Goal: Information Seeking & Learning: Learn about a topic

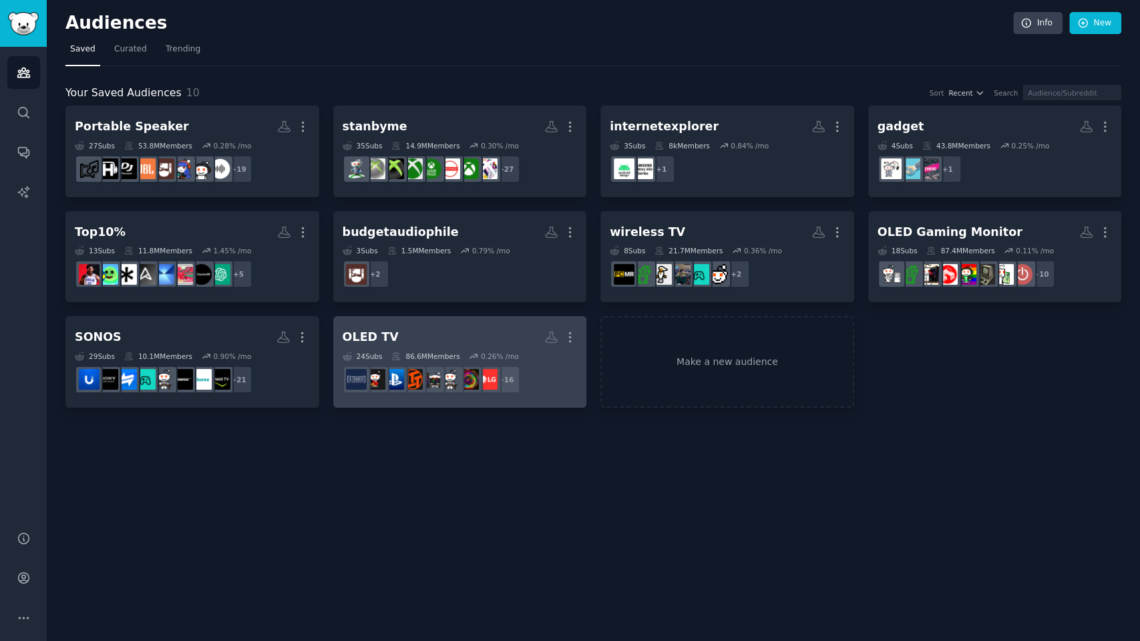
click at [416, 329] on h2 "OLED TV More" at bounding box center [460, 336] width 235 height 23
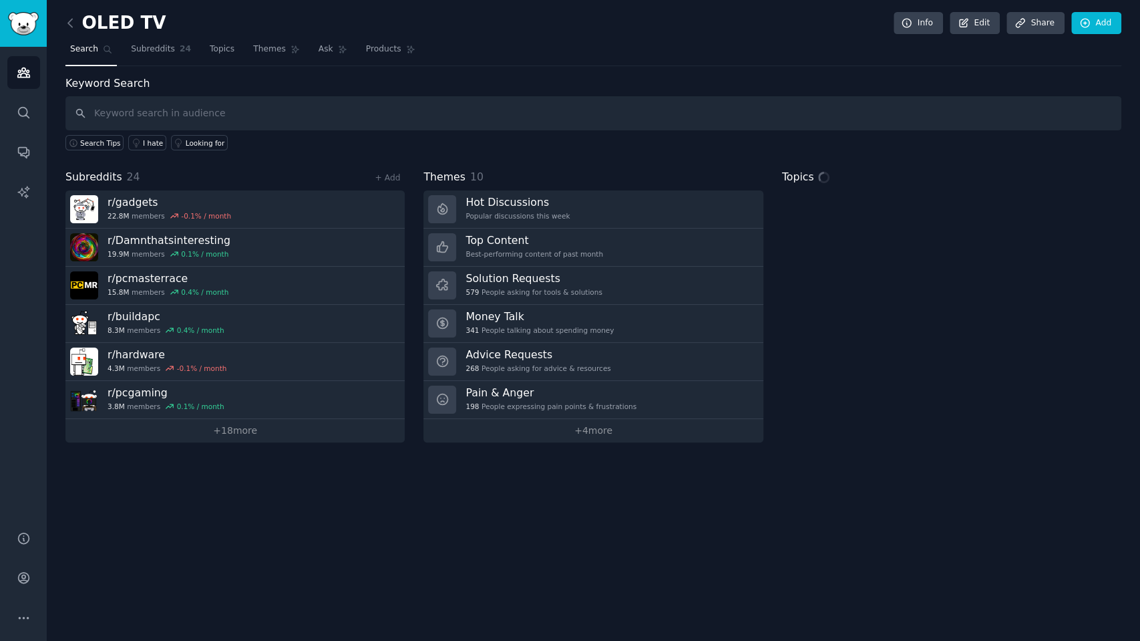
click at [142, 111] on input "text" at bounding box center [593, 113] width 1056 height 34
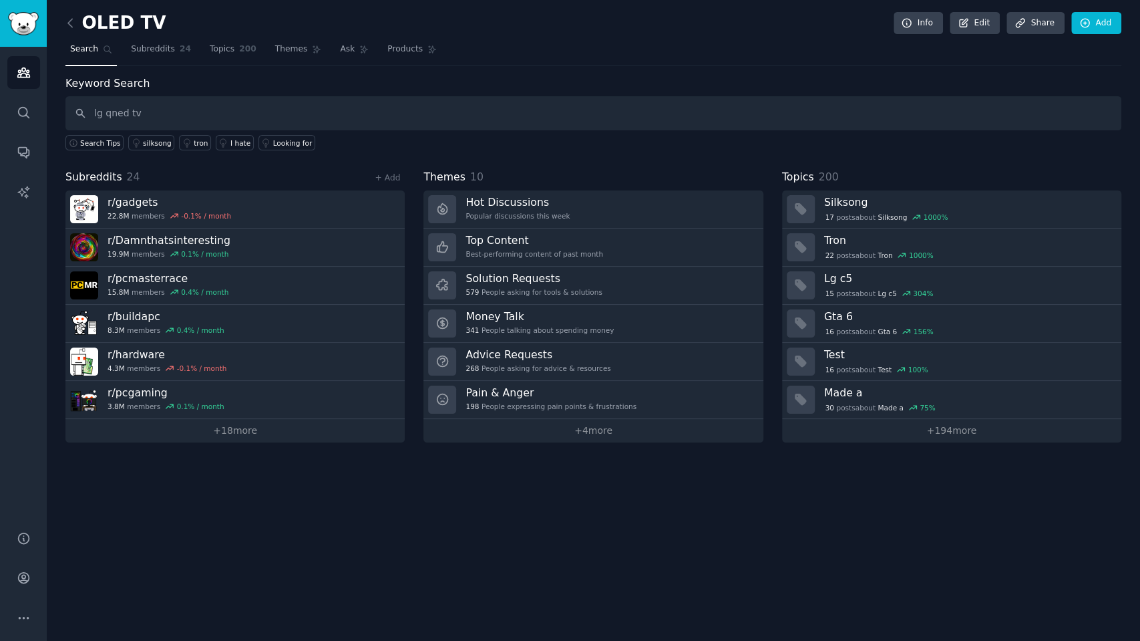
type input "lg qned tv"
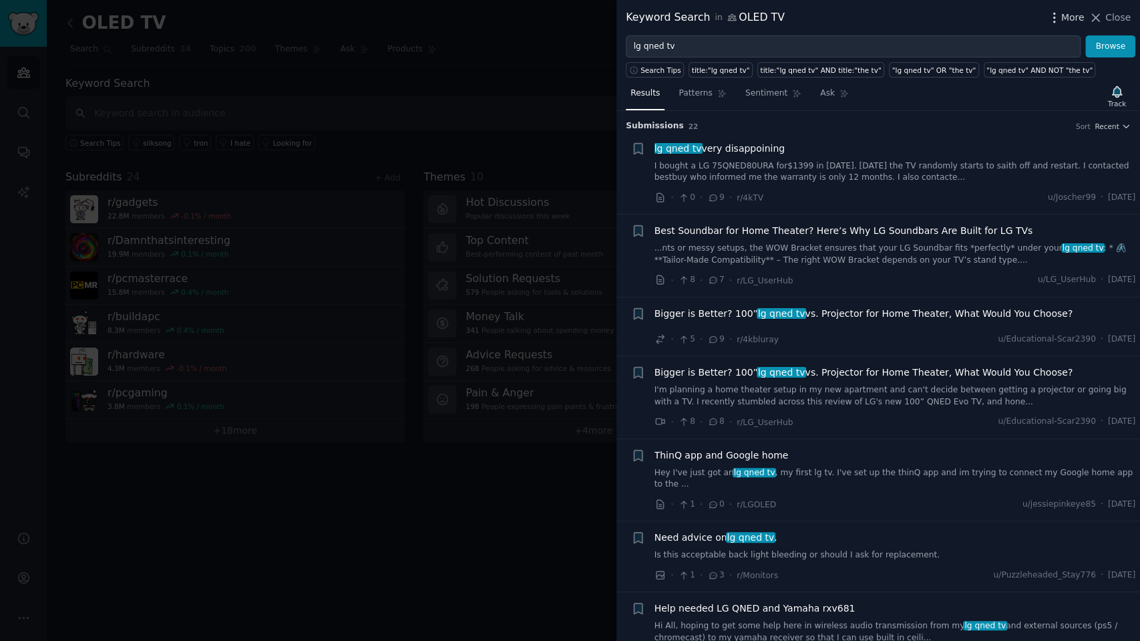
click at [1072, 15] on span "More" at bounding box center [1073, 18] width 23 height 14
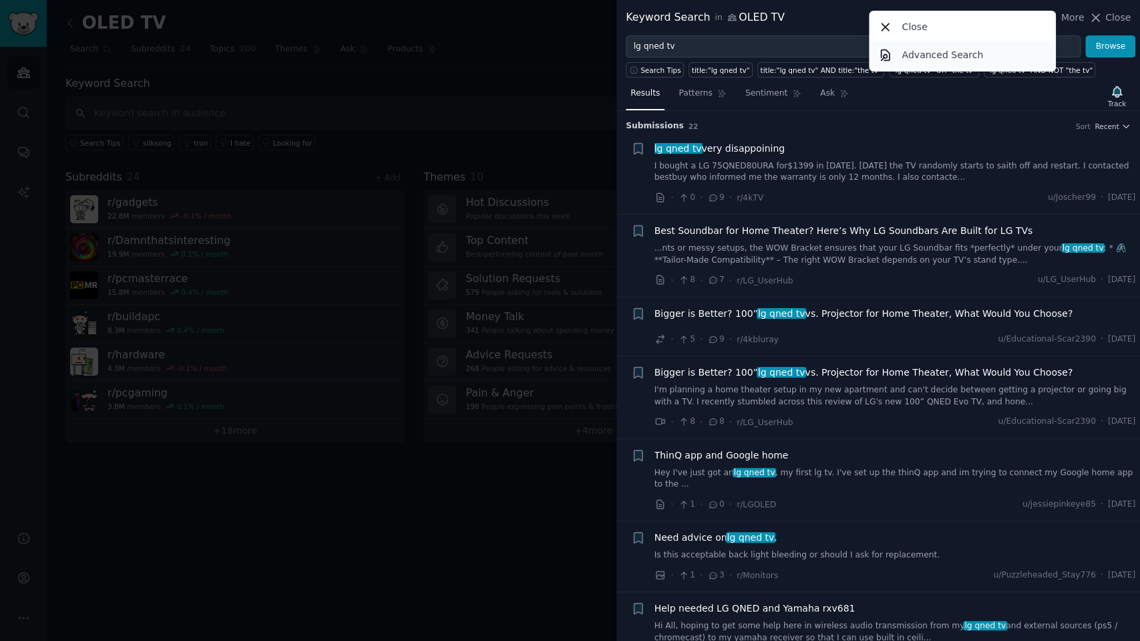
click at [953, 57] on p "Advanced Search" at bounding box center [943, 55] width 82 height 14
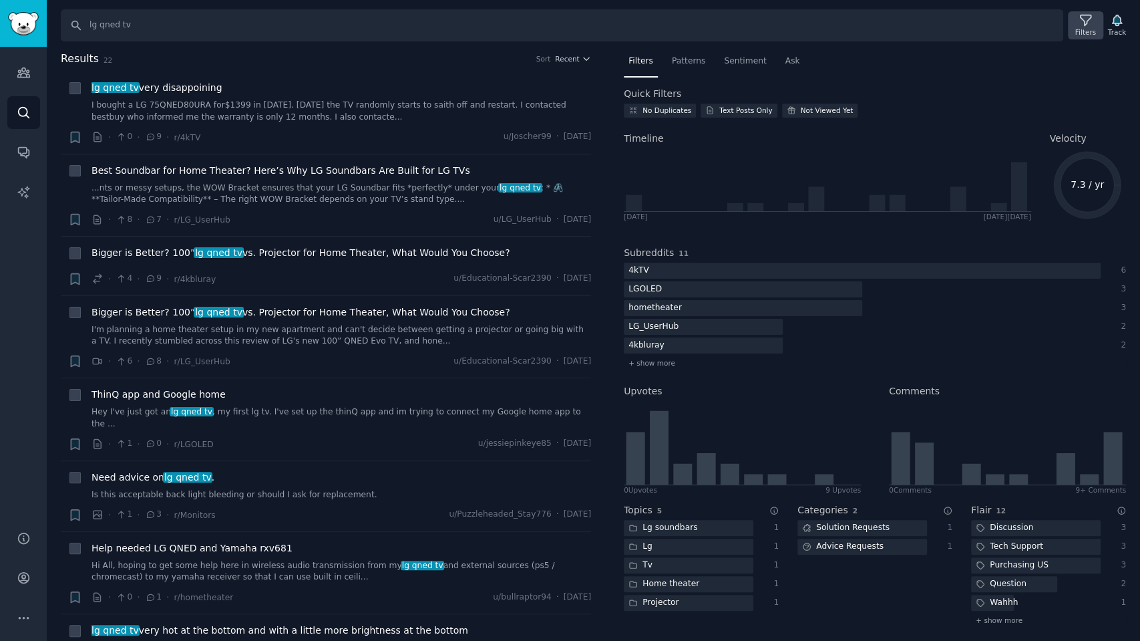
click at [1088, 26] on icon at bounding box center [1086, 20] width 14 height 14
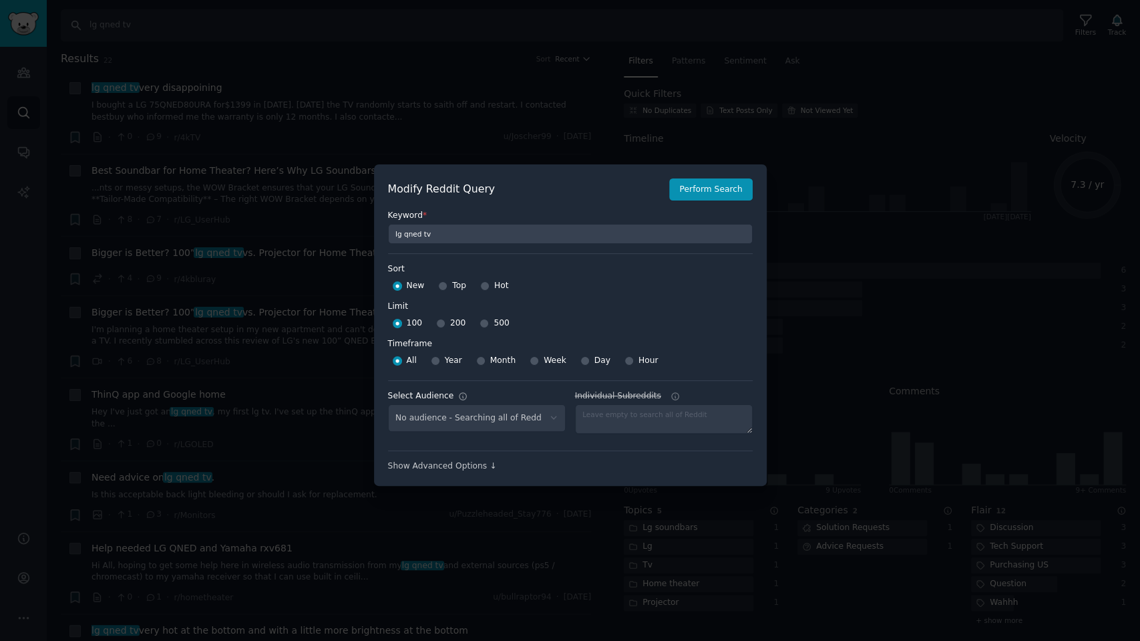
select select "c7830b3eec"
click at [530, 359] on input "Week" at bounding box center [534, 360] width 9 height 9
radio input "true"
drag, startPoint x: 476, startPoint y: 323, endPoint x: 498, endPoint y: 324, distance: 22.1
click at [480, 323] on input "500" at bounding box center [484, 323] width 9 height 9
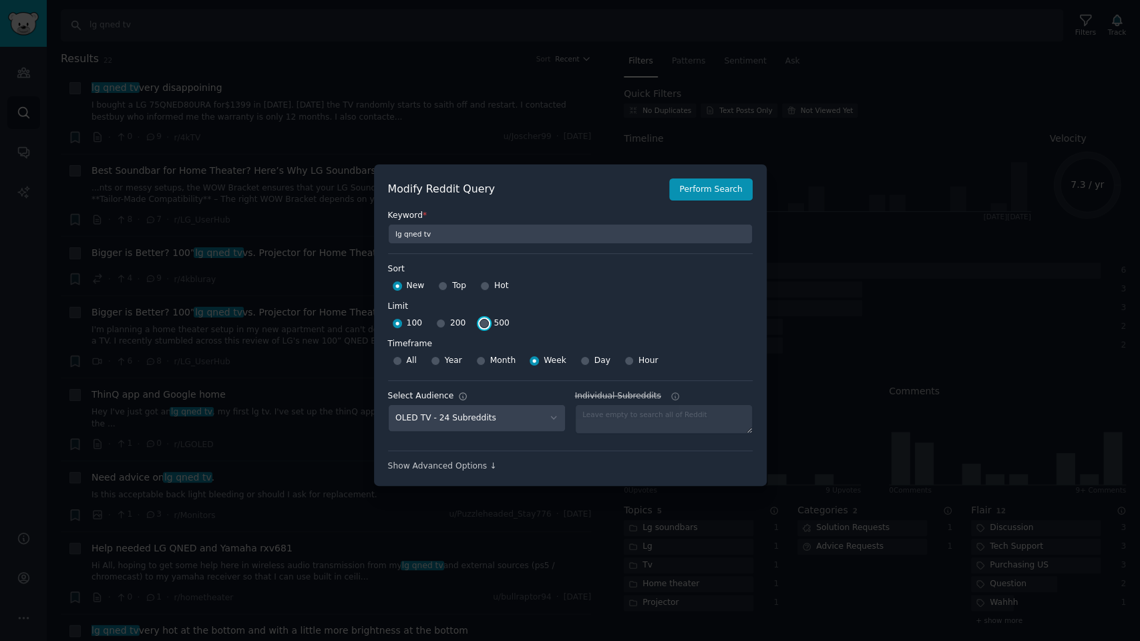
radio input "true"
click at [708, 192] on button "Perform Search" at bounding box center [710, 189] width 83 height 23
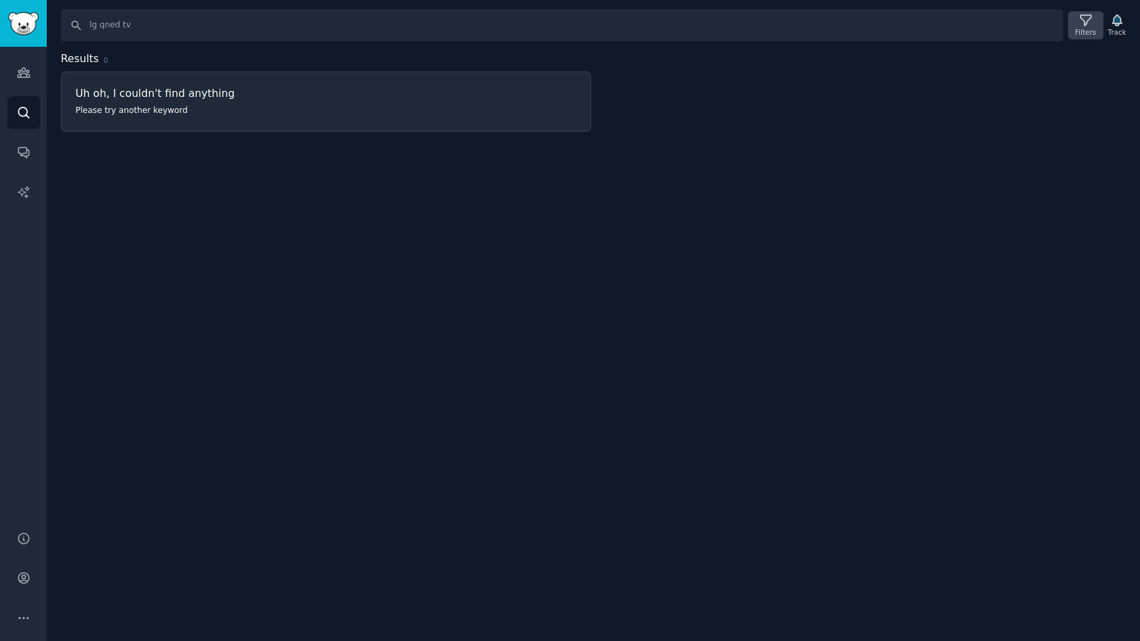
click at [1082, 19] on icon at bounding box center [1086, 20] width 14 height 14
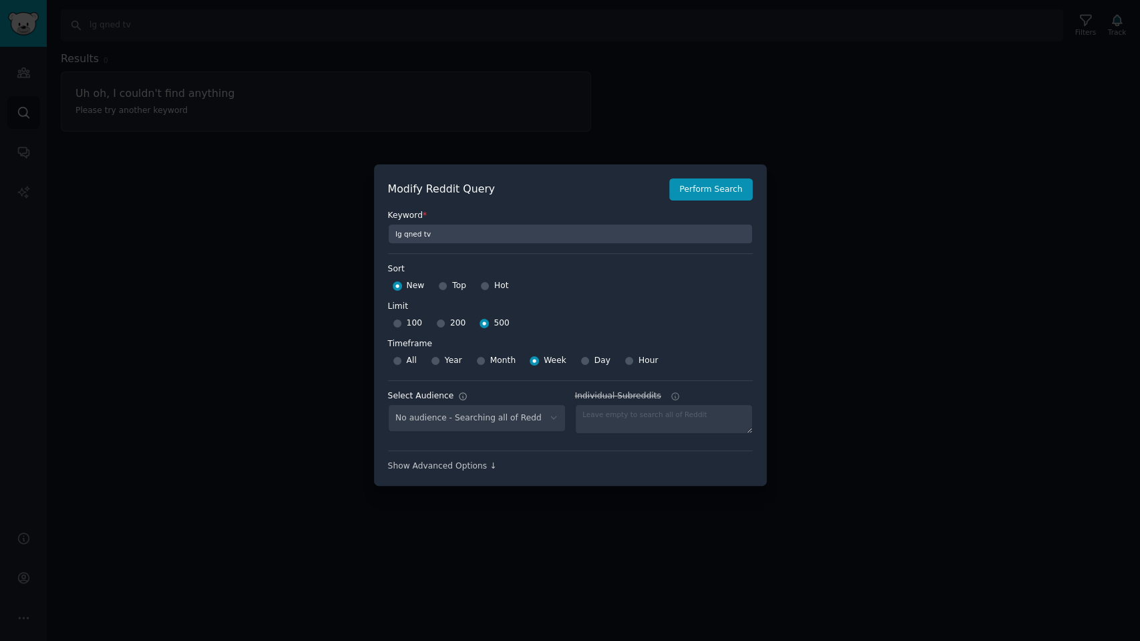
select select "c7830b3eec"
click at [552, 414] on select "No audience - Searching all of Reddit stanbyme - 35 Subreddits internetexplorer…" at bounding box center [477, 417] width 178 height 27
select select
click at [388, 404] on select "No audience - Searching all of Reddit stanbyme - 35 Subreddits internetexplorer…" at bounding box center [477, 417] width 178 height 27
click at [728, 194] on button "Perform Search" at bounding box center [710, 189] width 83 height 23
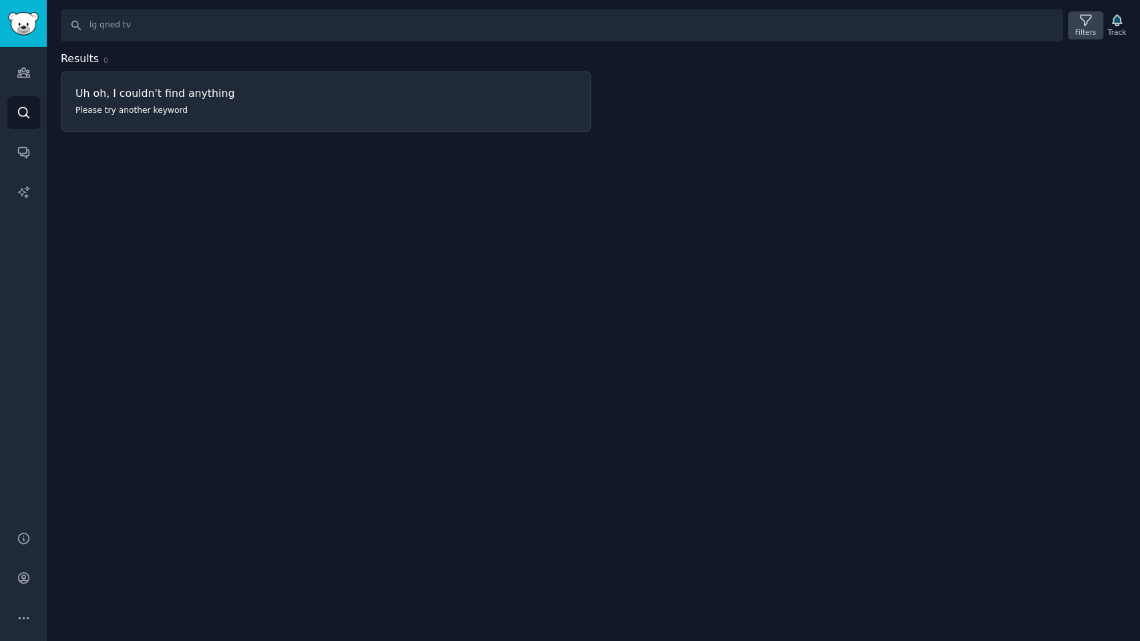
click at [1081, 25] on div "Filters" at bounding box center [1085, 25] width 35 height 28
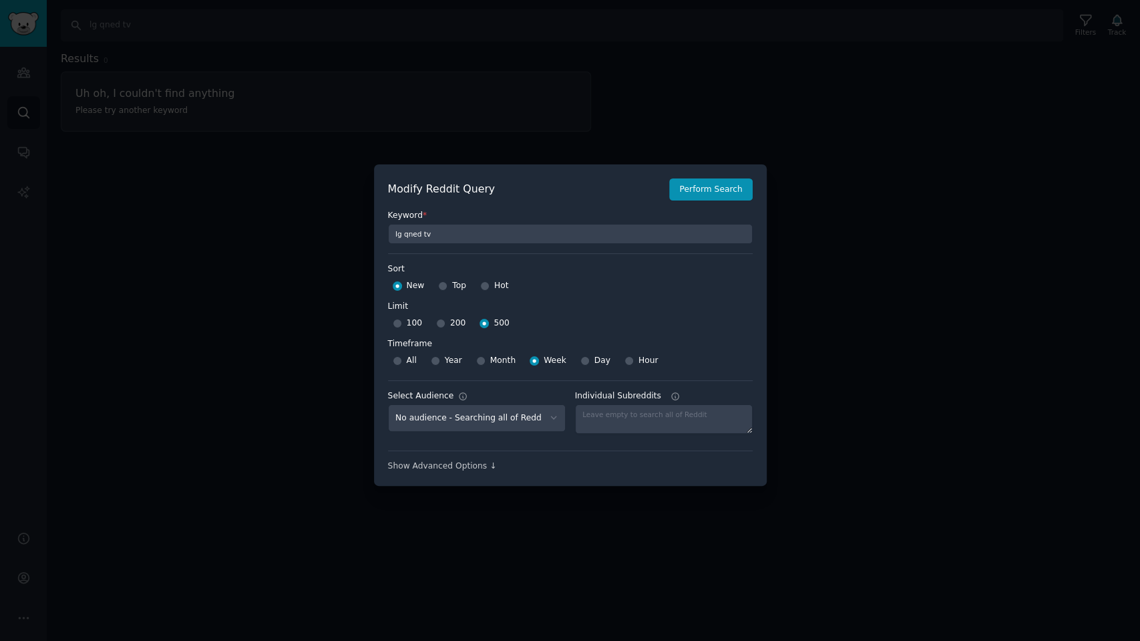
click at [831, 249] on div at bounding box center [570, 320] width 1140 height 641
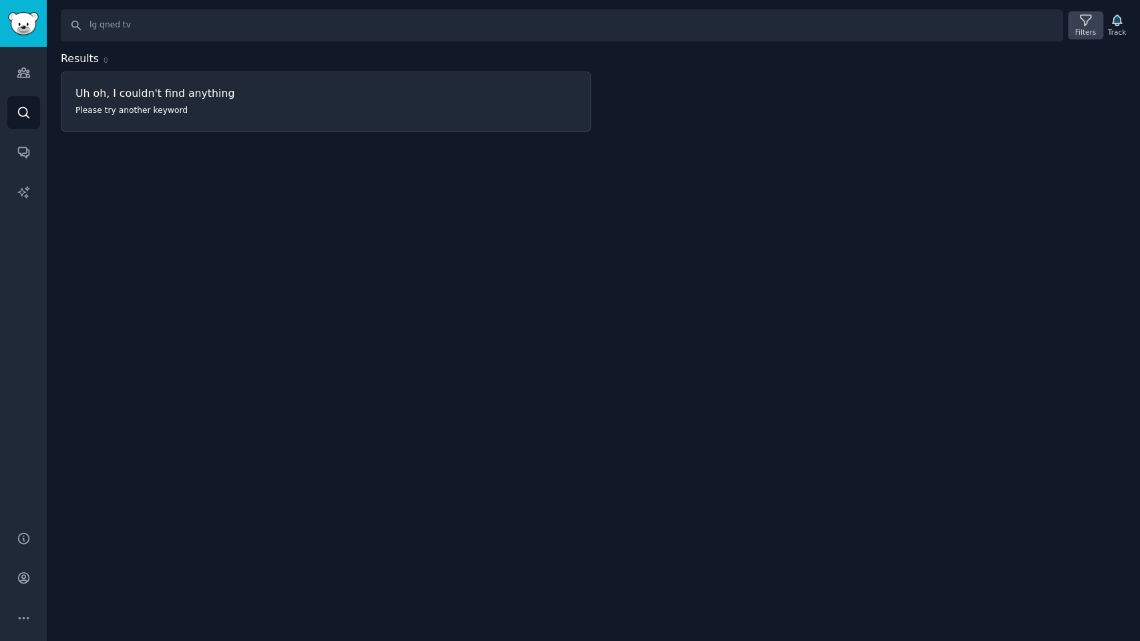
click at [1085, 19] on icon at bounding box center [1085, 20] width 11 height 11
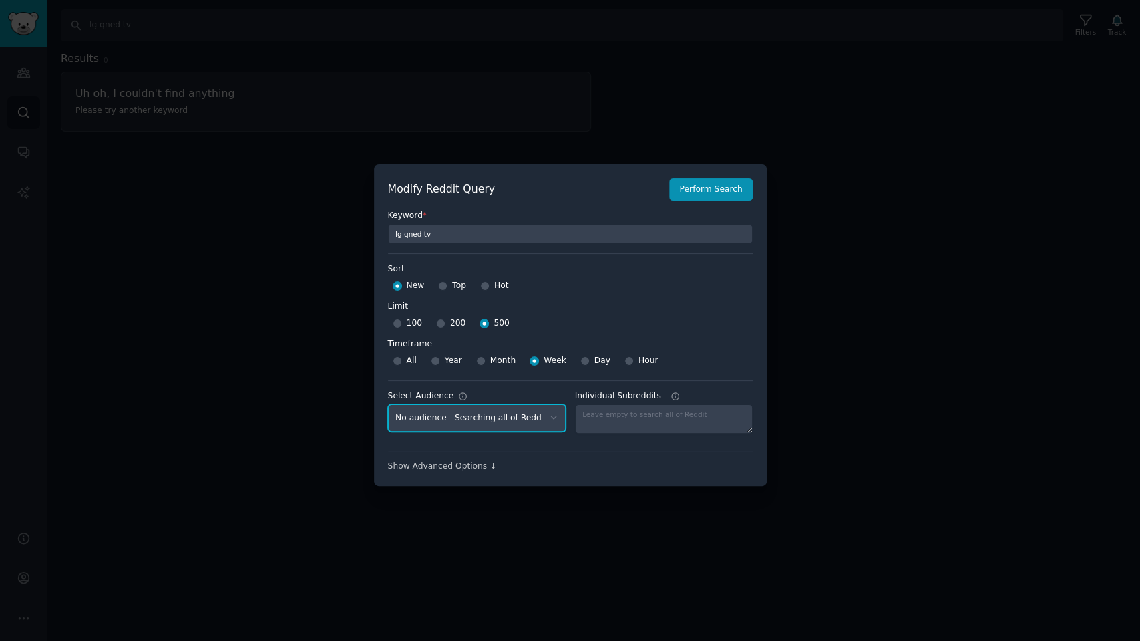
click at [530, 412] on select "No audience - Searching all of Reddit stanbyme - 35 Subreddits internetexplorer…" at bounding box center [477, 417] width 178 height 27
click at [388, 404] on select "No audience - Searching all of Reddit stanbyme - 35 Subreddits internetexplorer…" at bounding box center [477, 417] width 178 height 27
click at [718, 192] on button "Perform Search" at bounding box center [710, 189] width 83 height 23
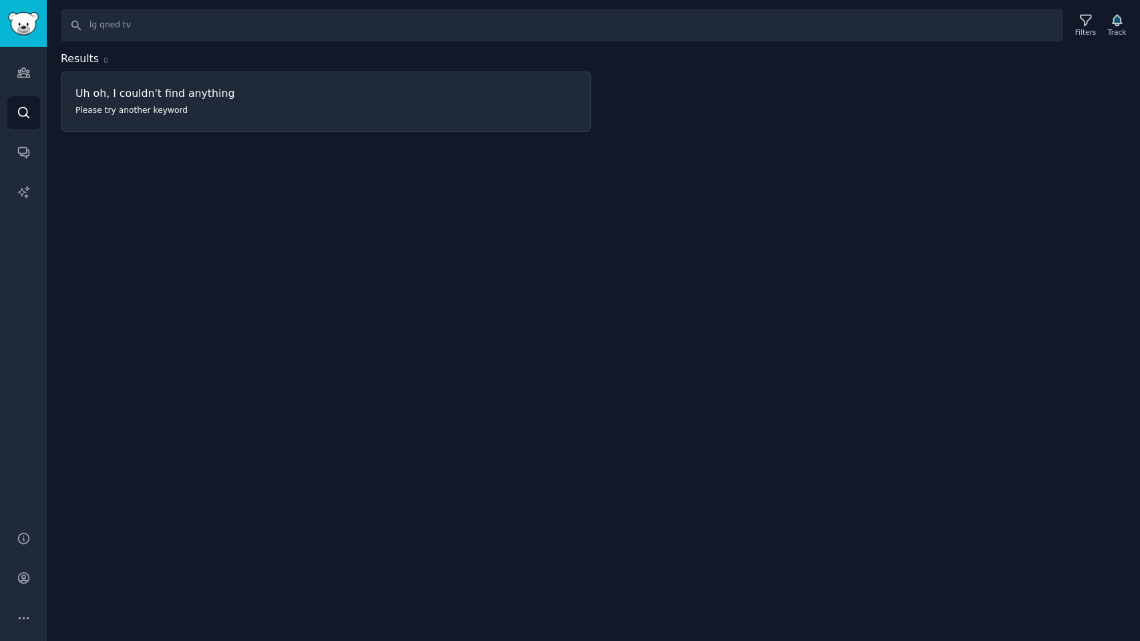
click at [517, 198] on div "Search lg qned tv Filters Track Results 0 Uh oh, I couldn't find anything Pleas…" at bounding box center [594, 320] width 1094 height 641
click at [1082, 25] on icon at bounding box center [1086, 20] width 14 height 14
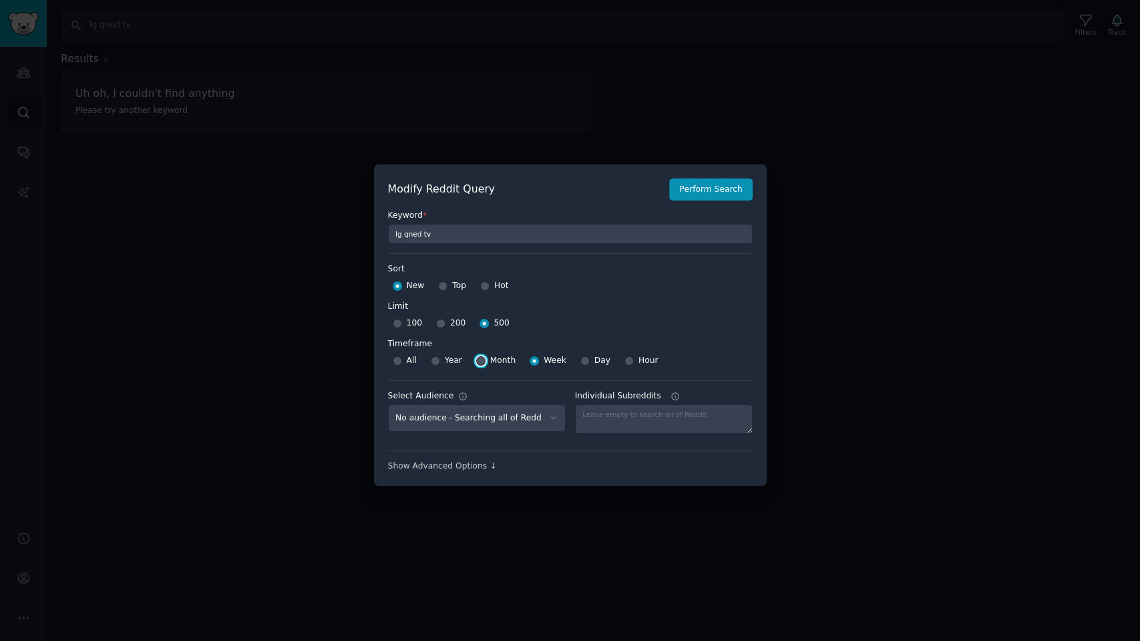
click at [479, 358] on input "Month" at bounding box center [480, 360] width 9 height 9
radio input "true"
click at [730, 190] on button "Perform Search" at bounding box center [710, 189] width 83 height 23
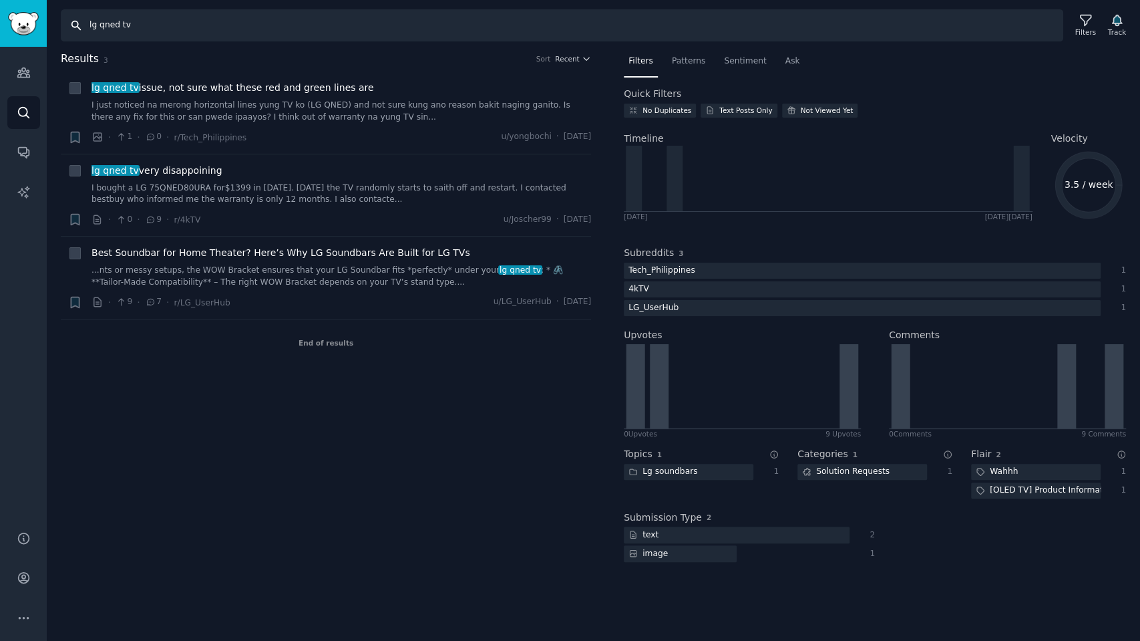
drag, startPoint x: 153, startPoint y: 29, endPoint x: 0, endPoint y: 10, distance: 154.2
click at [0, 17] on div "Audiences Search Conversations AI Reports Help Account More Search lg qned tv F…" at bounding box center [570, 320] width 1140 height 641
click at [273, 48] on div "Search lg qned tv Filters Track Results 3 Sort Recent + lg qned tv issue, not s…" at bounding box center [594, 320] width 1094 height 641
